Goal: Transaction & Acquisition: Purchase product/service

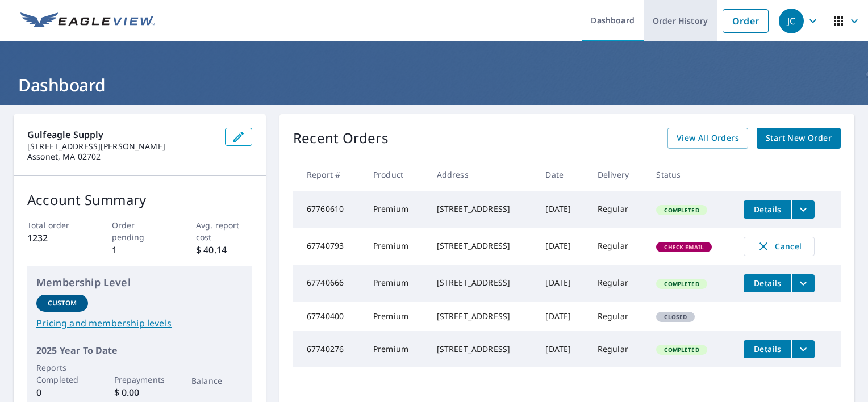
drag, startPoint x: 729, startPoint y: 20, endPoint x: 676, endPoint y: 39, distance: 56.4
click at [729, 20] on link "Order" at bounding box center [745, 21] width 46 height 24
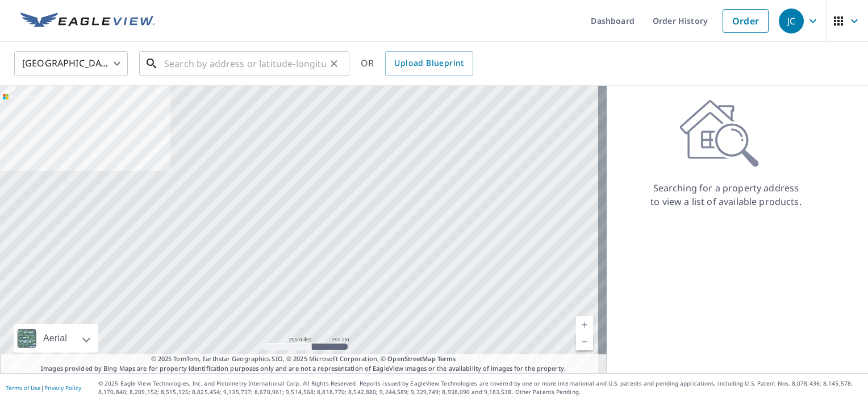
click at [168, 63] on input "text" at bounding box center [245, 64] width 162 height 32
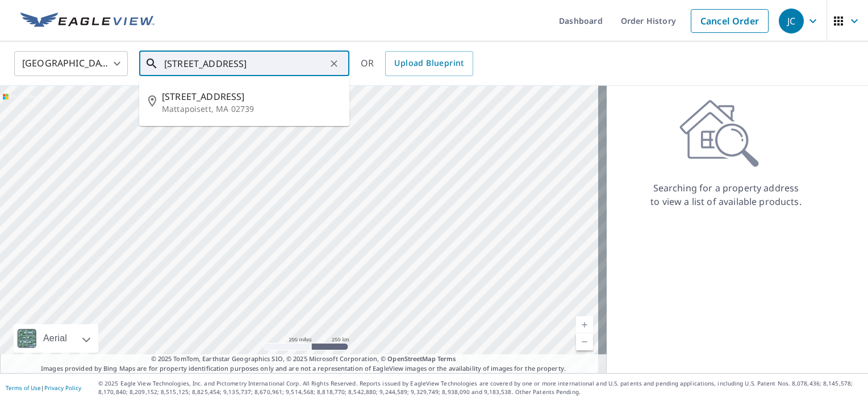
type input "[STREET_ADDRESS]"
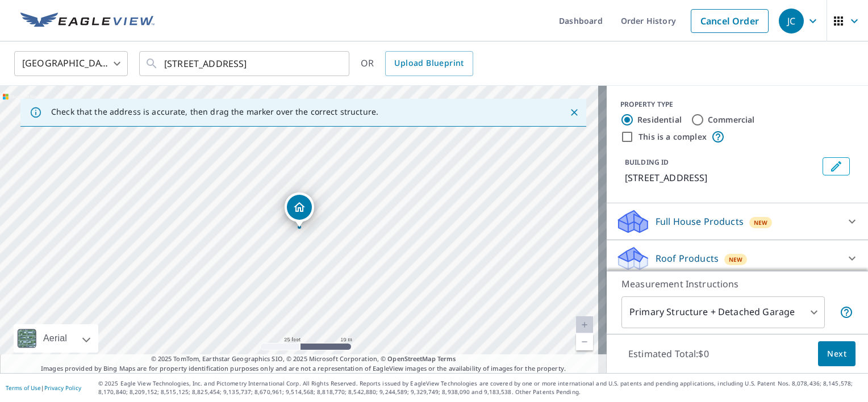
click at [300, 226] on div "Dropped pin, building 1, Residential property, 6 Union Ave Mattapoisett, MA 027…" at bounding box center [299, 221] width 15 height 11
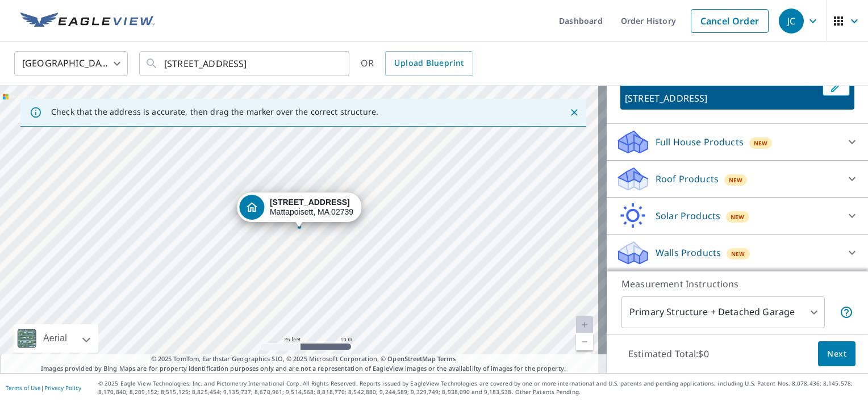
click at [845, 177] on icon at bounding box center [852, 179] width 14 height 14
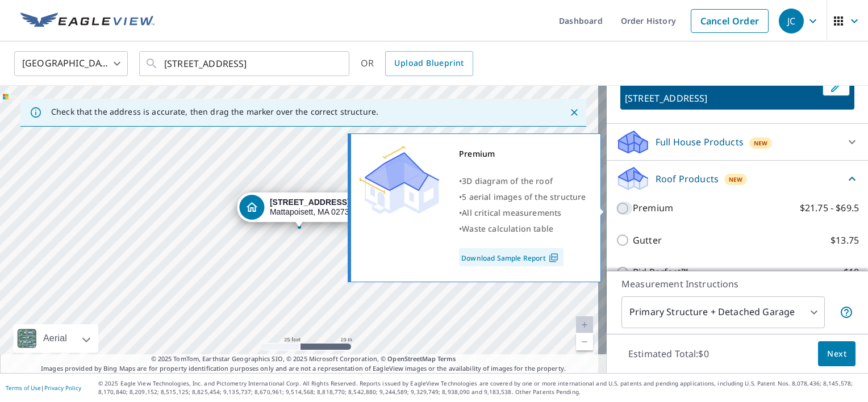
drag, startPoint x: 621, startPoint y: 207, endPoint x: 669, endPoint y: 231, distance: 53.3
click at [620, 208] on input "Premium $21.75 - $69.5" at bounding box center [624, 209] width 17 height 14
checkbox input "true"
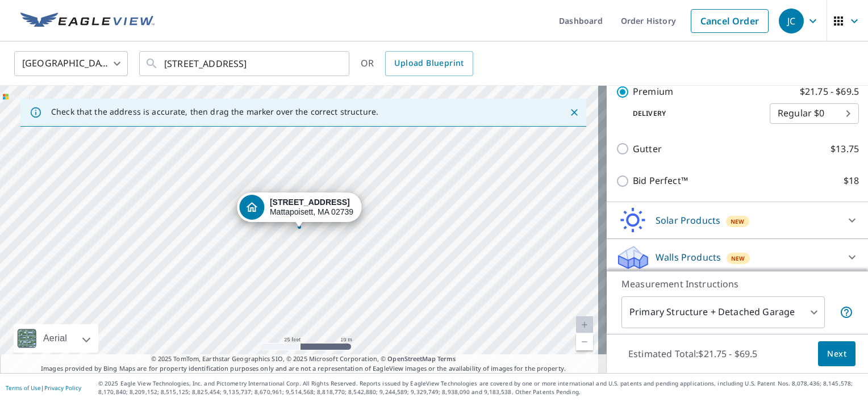
scroll to position [218, 0]
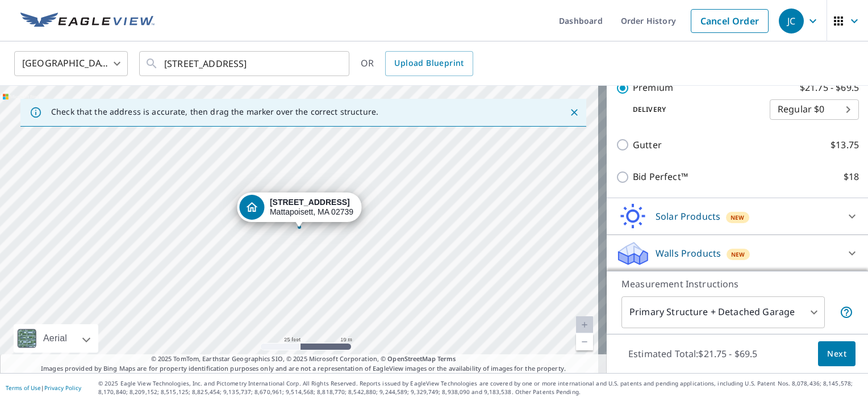
drag, startPoint x: 829, startPoint y: 358, endPoint x: 822, endPoint y: 358, distance: 6.2
click at [827, 358] on span "Next" at bounding box center [836, 354] width 19 height 14
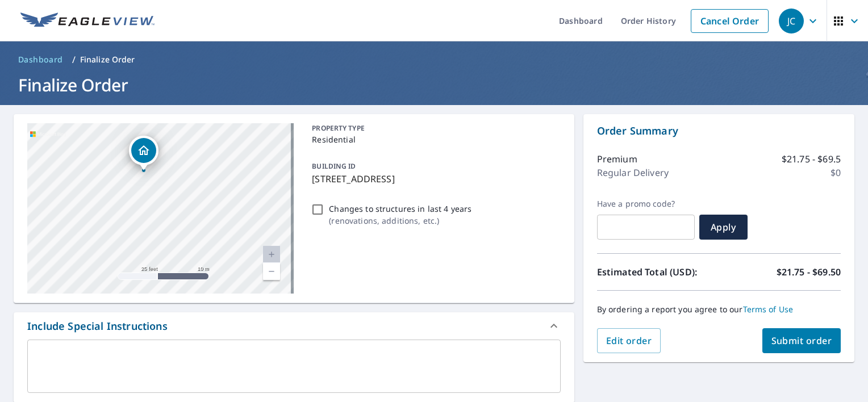
click at [157, 203] on div "[STREET_ADDRESS]" at bounding box center [160, 208] width 266 height 170
click at [150, 189] on div "[STREET_ADDRESS]" at bounding box center [160, 208] width 266 height 170
checkbox input "true"
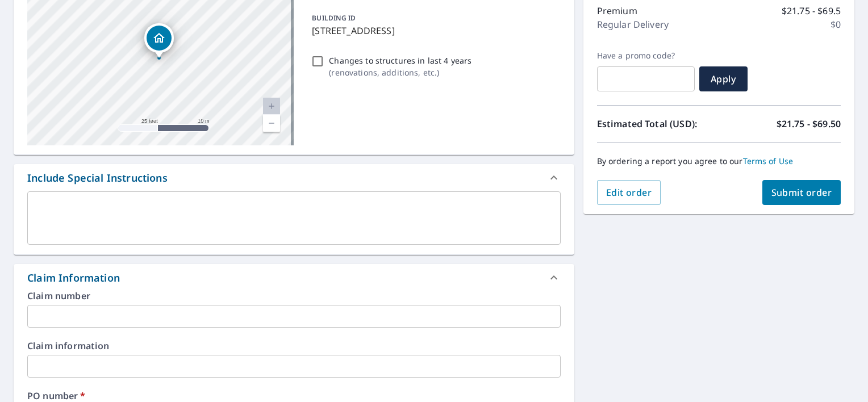
scroll to position [227, 0]
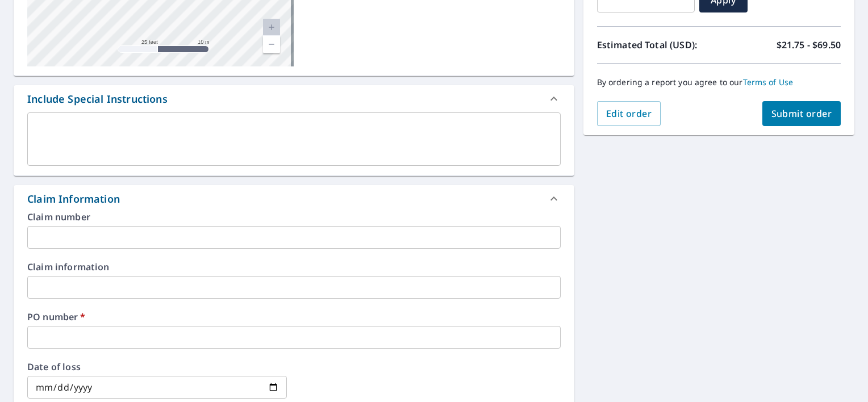
click at [78, 341] on input "text" at bounding box center [293, 337] width 533 height 23
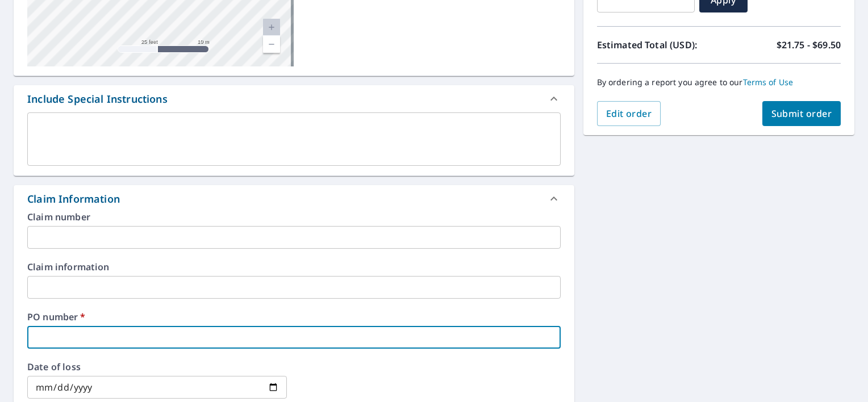
type input "P"
checkbox input "true"
type input "P0"
checkbox input "true"
type input "P00"
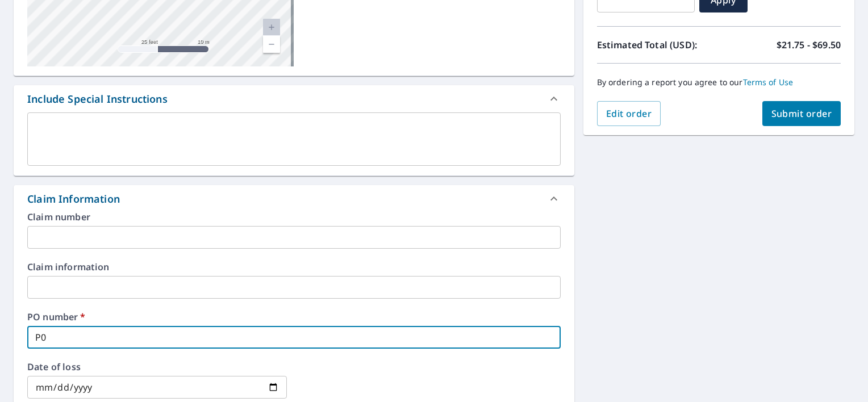
checkbox input "true"
type input "P000"
checkbox input "true"
type input "P0002"
checkbox input "true"
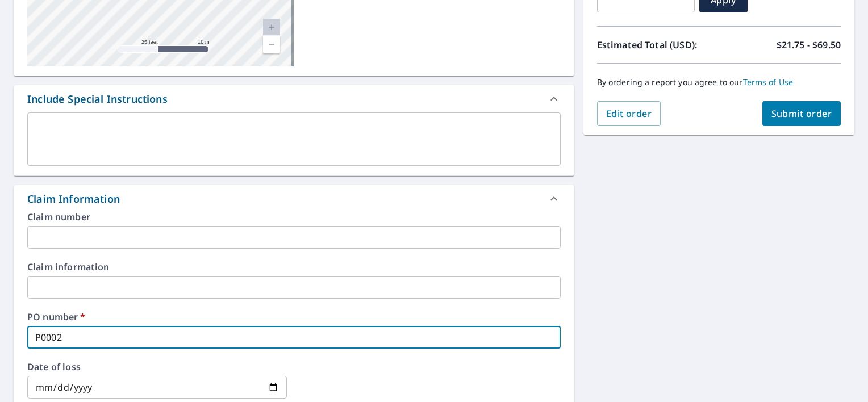
type input "P00029"
checkbox input "true"
type input "P000292"
checkbox input "true"
type input "P0002924"
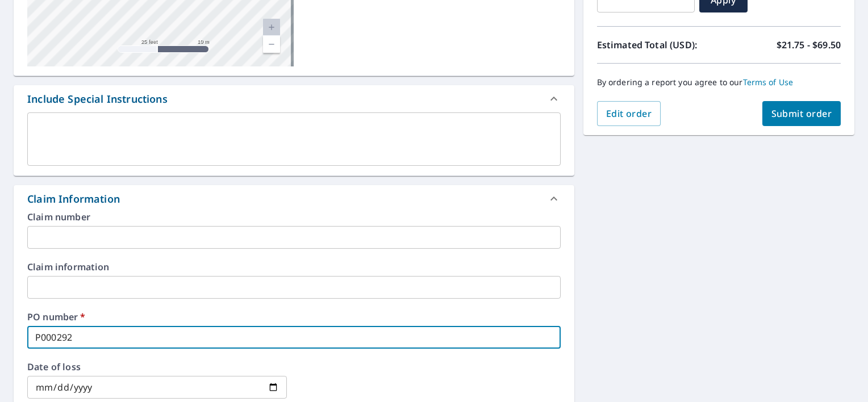
checkbox input "true"
type input "P00029240"
checkbox input "true"
type input "P000292408"
checkbox input "true"
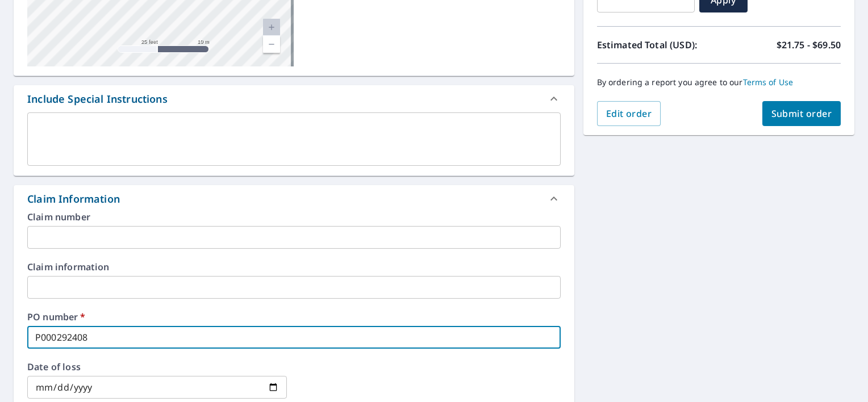
type input "P000292408"
click at [777, 112] on span "Submit order" at bounding box center [801, 113] width 61 height 12
checkbox input "true"
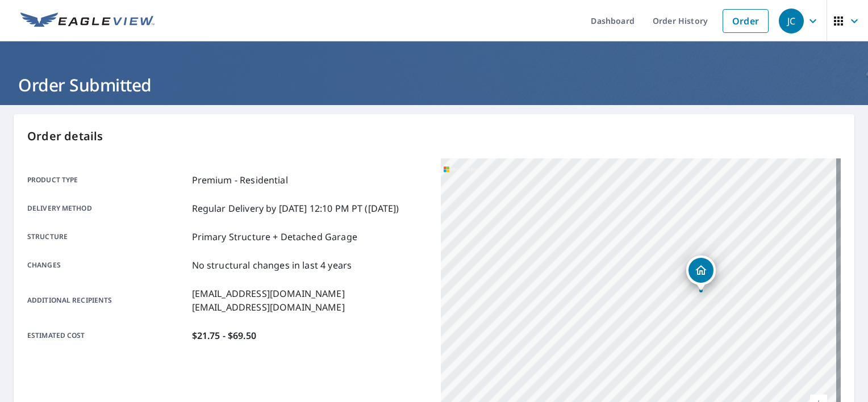
drag, startPoint x: 537, startPoint y: 298, endPoint x: 822, endPoint y: 302, distance: 285.7
click at [822, 302] on div "[STREET_ADDRESS]" at bounding box center [641, 300] width 400 height 284
drag, startPoint x: 627, startPoint y: 295, endPoint x: 406, endPoint y: 431, distance: 259.3
click at [406, 402] on html "JC JC Dashboard Order History Order JC Order Submitted Order details Product ty…" at bounding box center [434, 201] width 868 height 402
drag, startPoint x: 457, startPoint y: 349, endPoint x: 438, endPoint y: 360, distance: 21.4
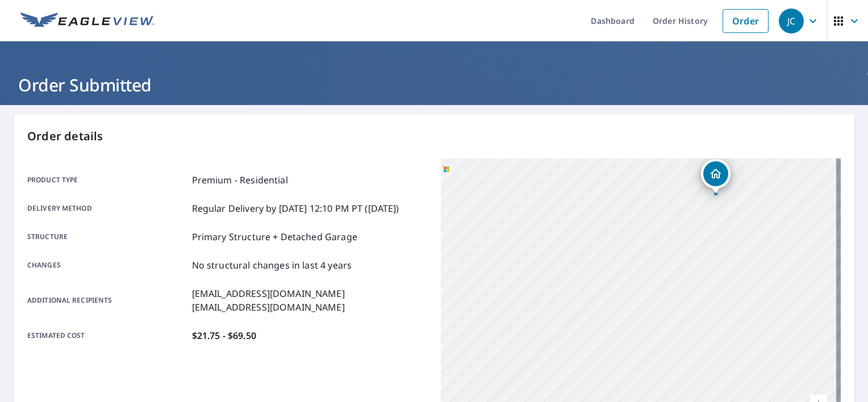
click at [441, 360] on div "[STREET_ADDRESS]" at bounding box center [641, 300] width 400 height 284
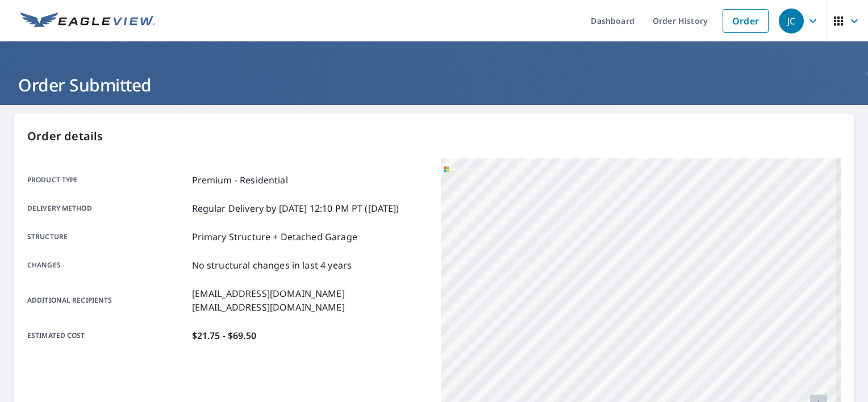
click at [508, 328] on div "[STREET_ADDRESS]" at bounding box center [641, 300] width 400 height 284
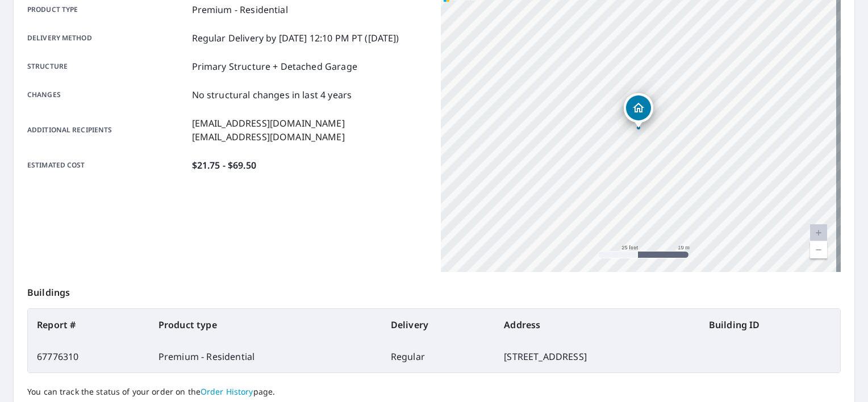
scroll to position [266, 0]
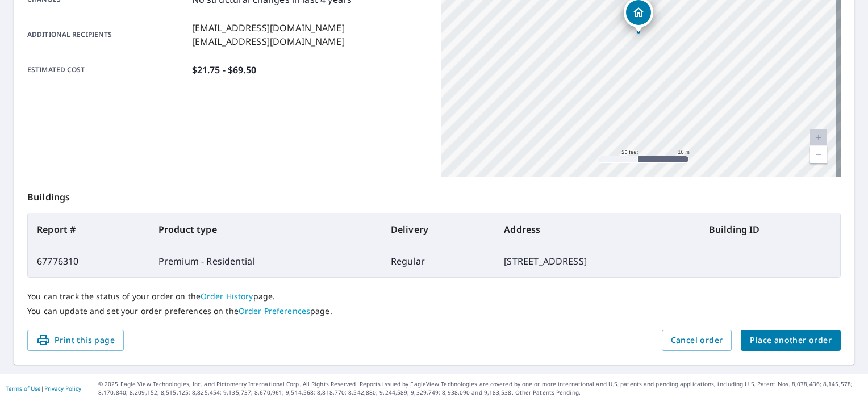
click at [501, 327] on div "You can track the status of your order on the Order History page. You can updat…" at bounding box center [433, 304] width 813 height 52
click at [785, 341] on span "Place another order" at bounding box center [791, 340] width 82 height 14
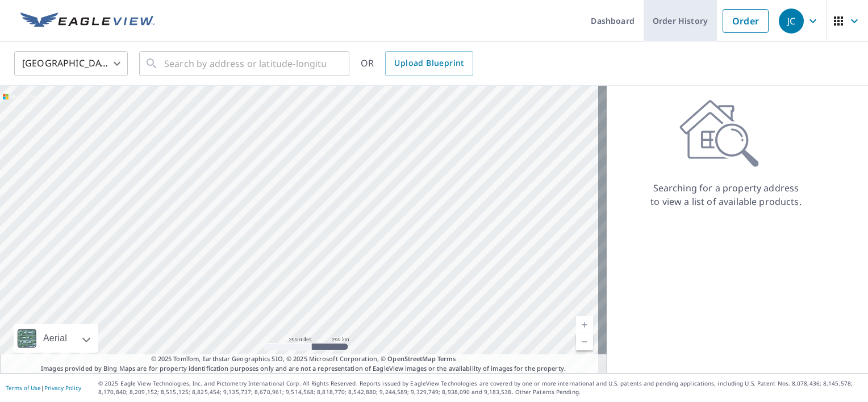
click at [669, 15] on link "Order History" at bounding box center [680, 20] width 73 height 41
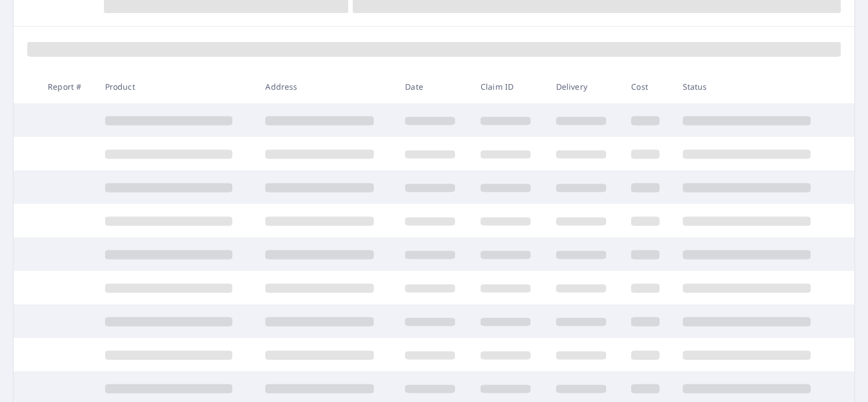
scroll to position [227, 0]
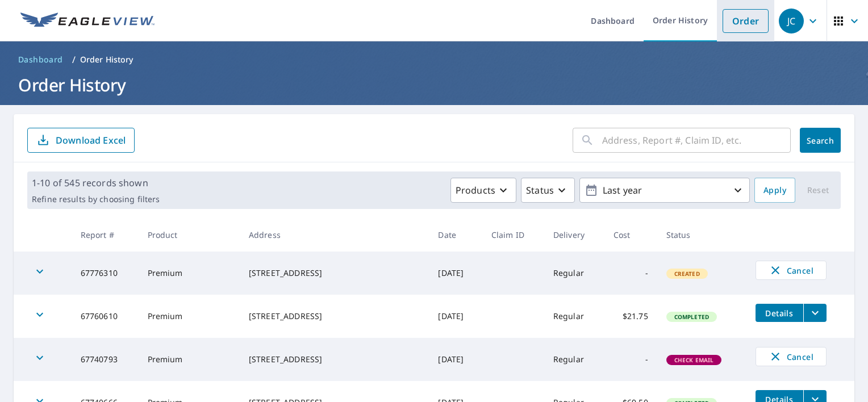
click at [734, 24] on link "Order" at bounding box center [745, 21] width 46 height 24
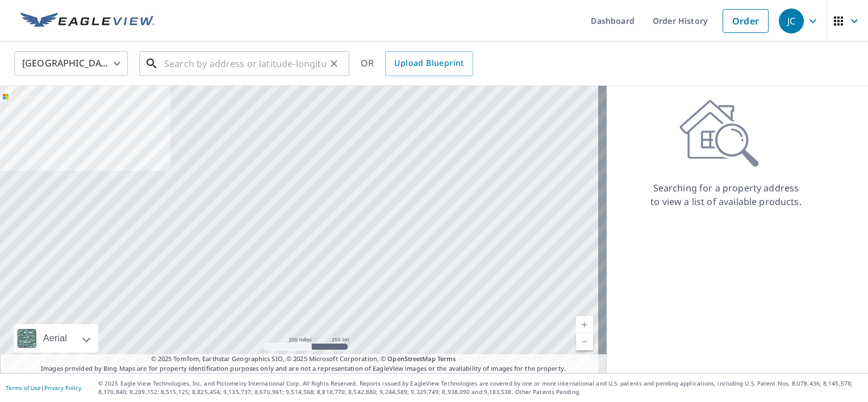
click at [261, 66] on input "text" at bounding box center [245, 64] width 162 height 32
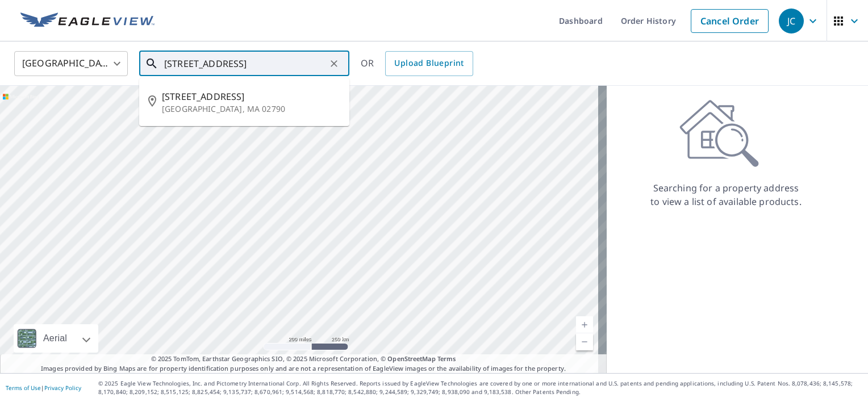
type input "[STREET_ADDRESS]"
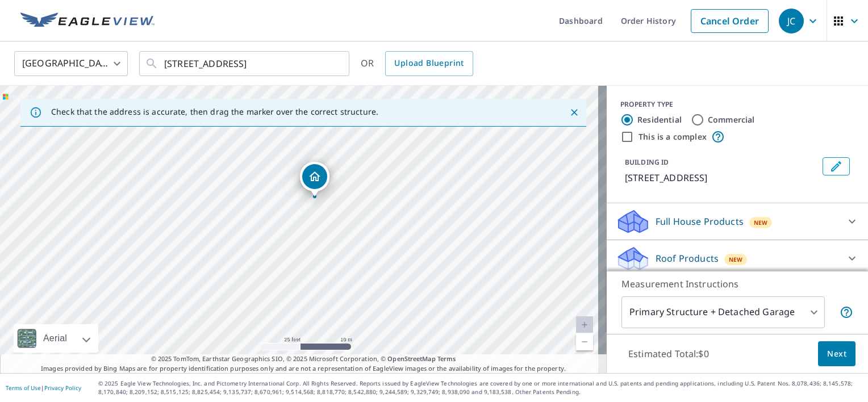
drag, startPoint x: 293, startPoint y: 174, endPoint x: 315, endPoint y: 183, distance: 23.9
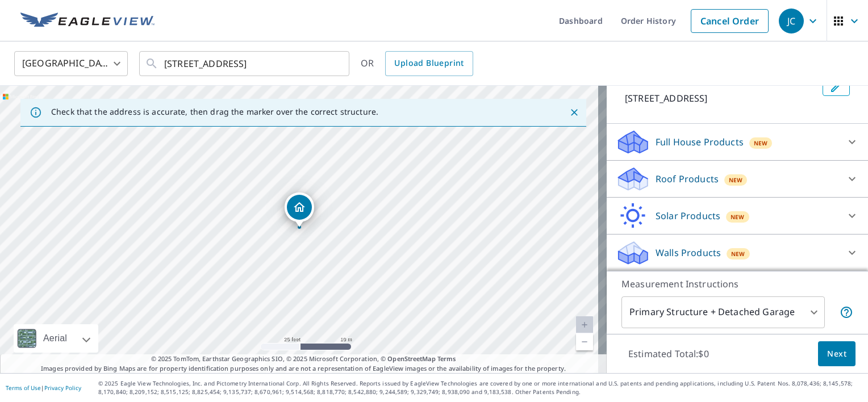
click at [845, 177] on icon at bounding box center [852, 179] width 14 height 14
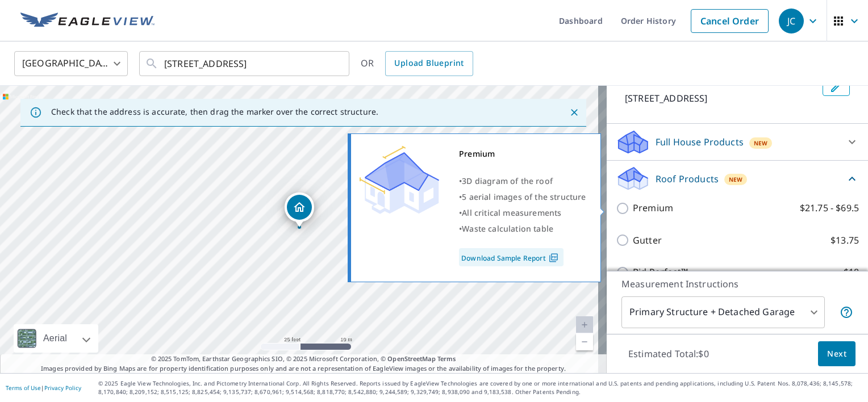
click at [619, 209] on input "Premium $21.75 - $69.5" at bounding box center [624, 209] width 17 height 14
checkbox input "true"
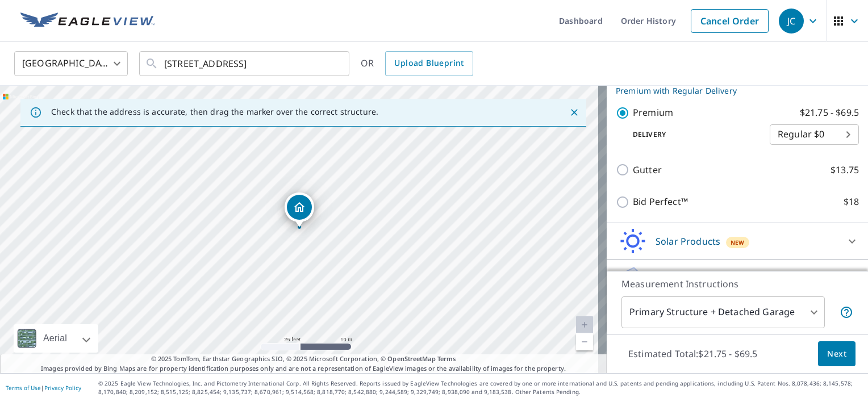
scroll to position [193, 0]
click at [827, 357] on span "Next" at bounding box center [836, 354] width 19 height 14
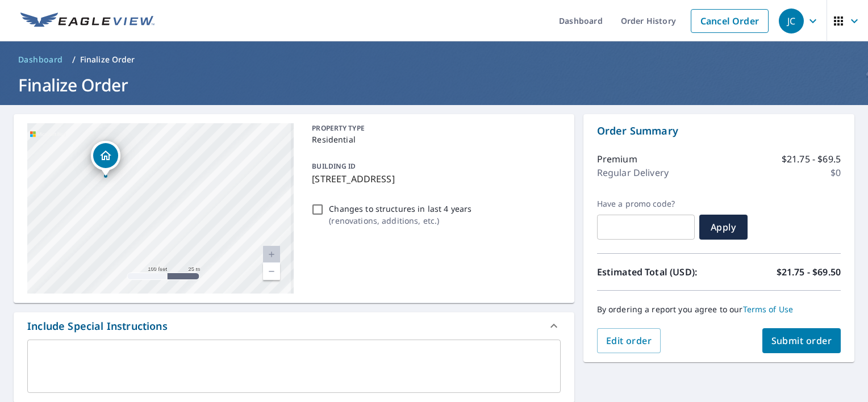
click at [173, 214] on div "[STREET_ADDRESS]" at bounding box center [160, 208] width 266 height 170
checkbox input "true"
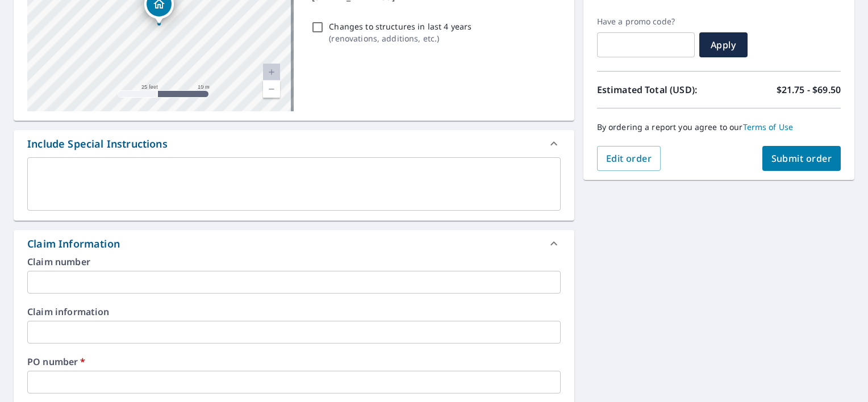
scroll to position [227, 0]
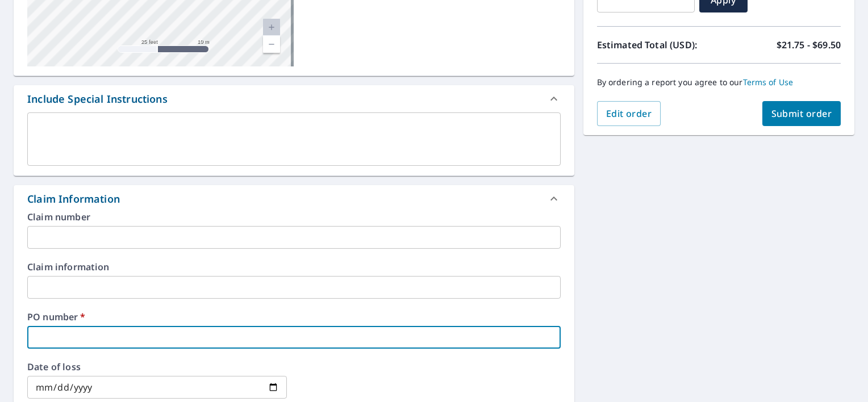
click at [58, 336] on input "text" at bounding box center [293, 337] width 533 height 23
paste input "P000293149"
type input "P000293149"
checkbox input "true"
type input "P000293149"
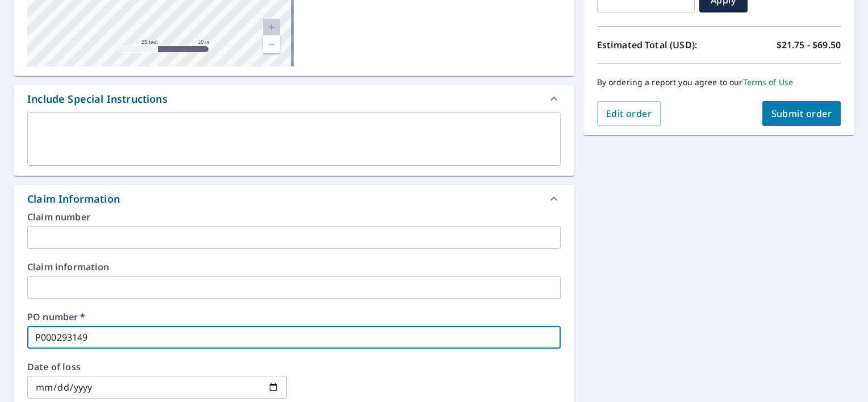
click at [797, 116] on span "Submit order" at bounding box center [801, 113] width 61 height 12
checkbox input "true"
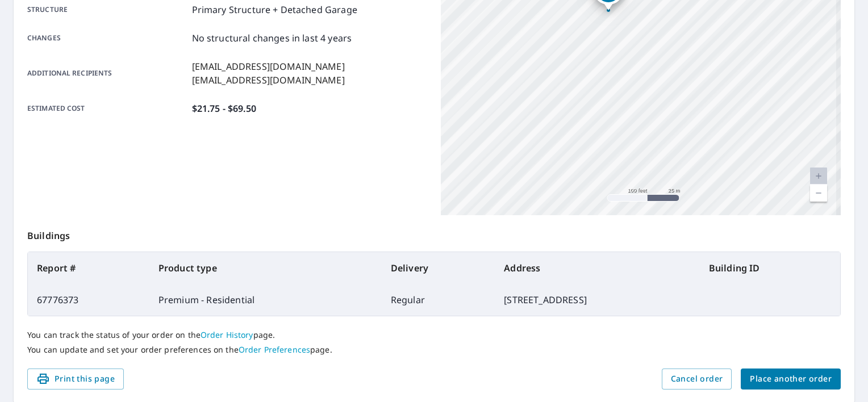
click at [645, 94] on div "[STREET_ADDRESS]" at bounding box center [641, 73] width 400 height 284
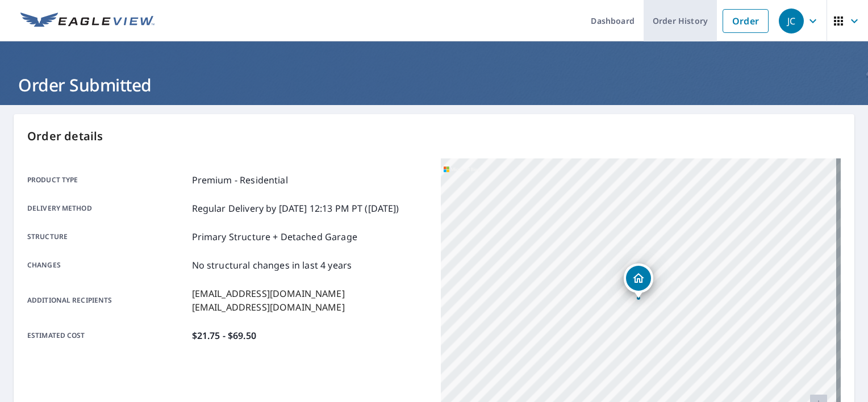
click at [670, 19] on link "Order History" at bounding box center [680, 20] width 73 height 41
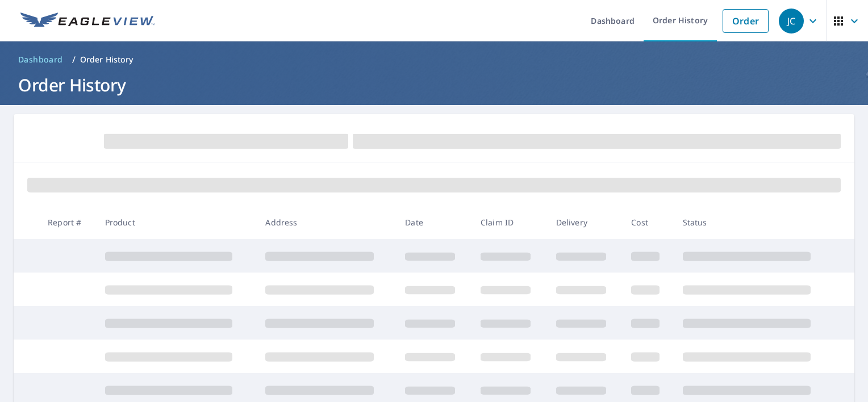
scroll to position [227, 0]
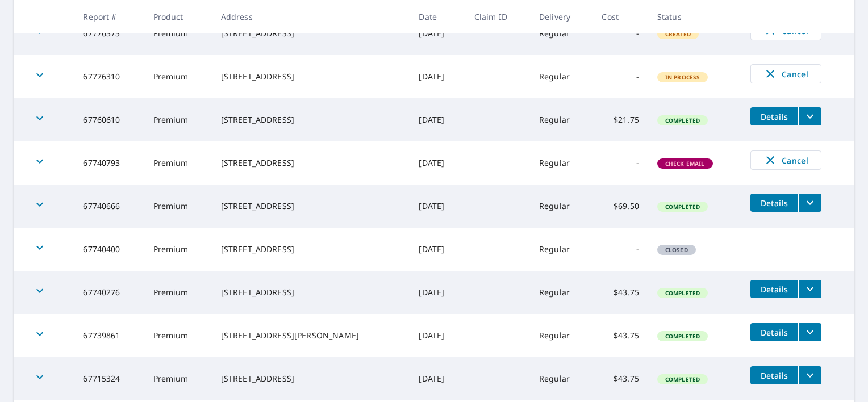
scroll to position [353, 0]
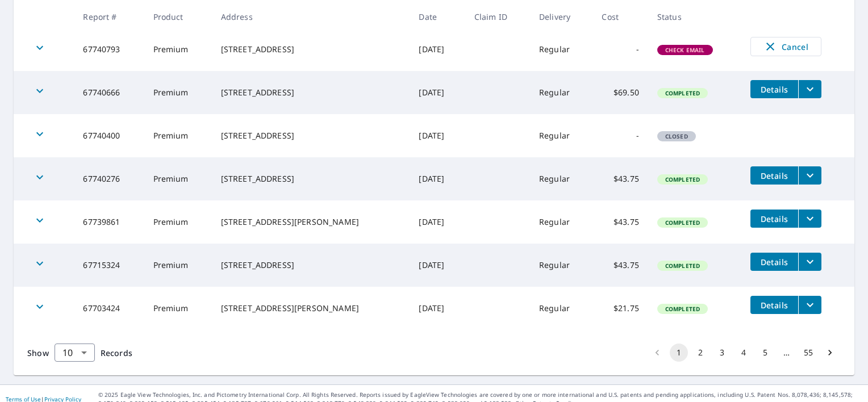
click at [36, 136] on icon "button" at bounding box center [40, 134] width 14 height 14
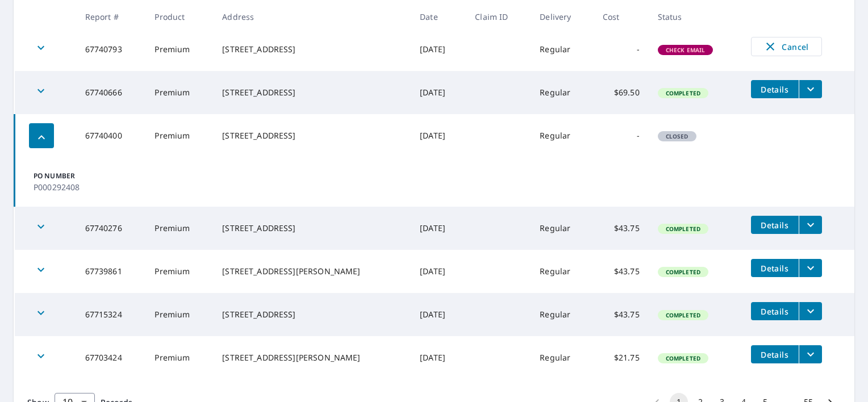
click at [39, 141] on icon "button" at bounding box center [42, 138] width 14 height 14
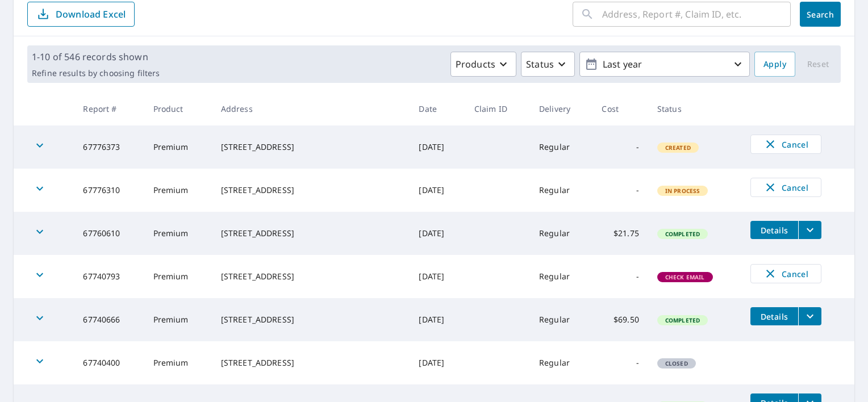
scroll to position [0, 0]
